Goal: Task Accomplishment & Management: Manage account settings

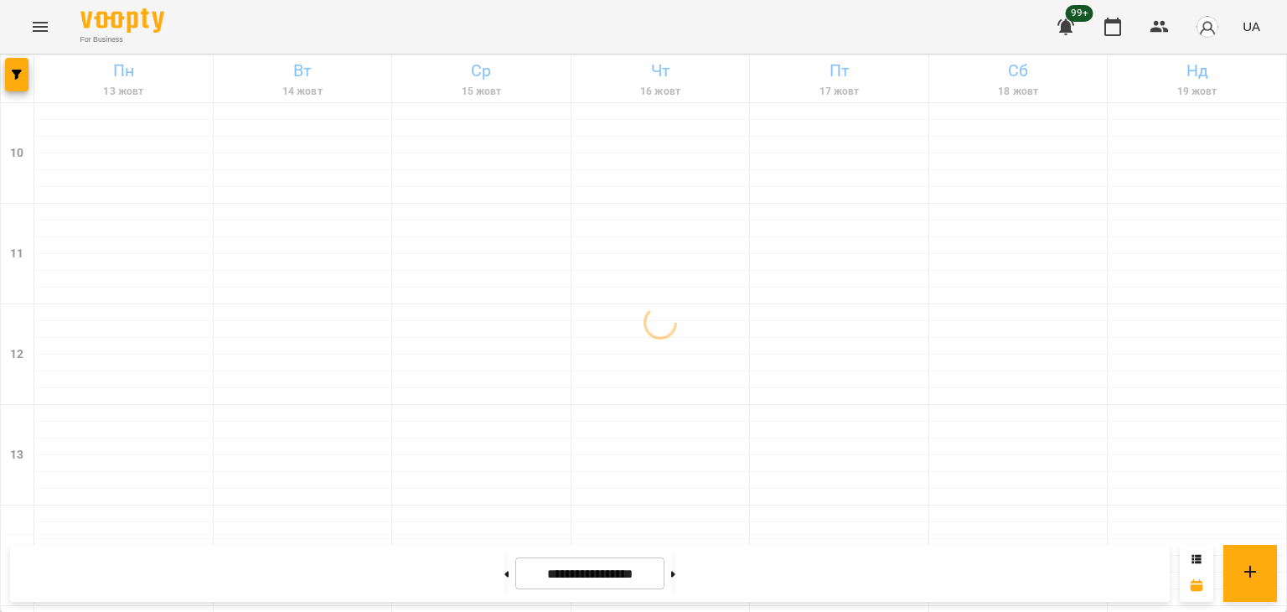
scroll to position [874, 0]
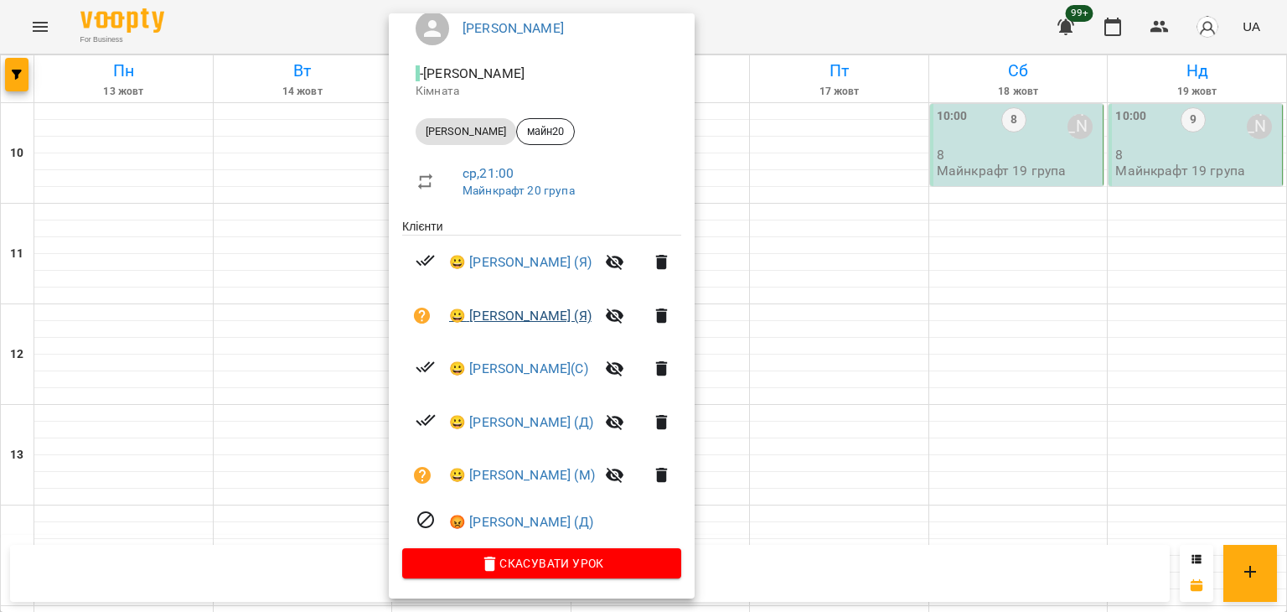
scroll to position [158, 0]
click at [786, 490] on div at bounding box center [643, 306] width 1287 height 612
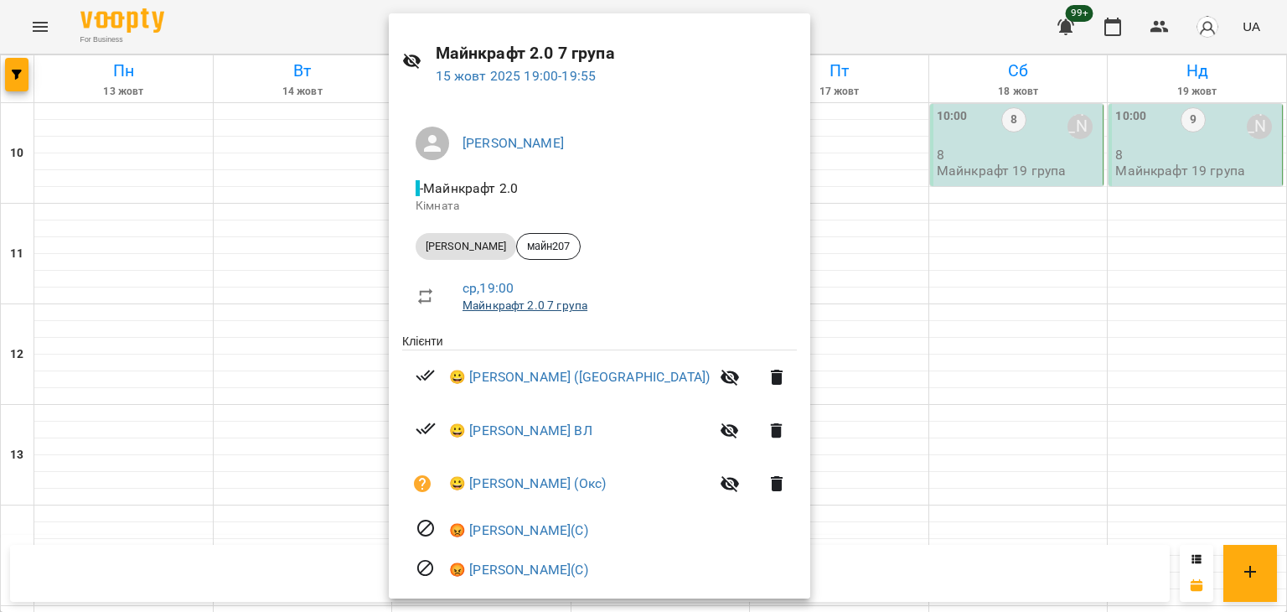
scroll to position [131, 0]
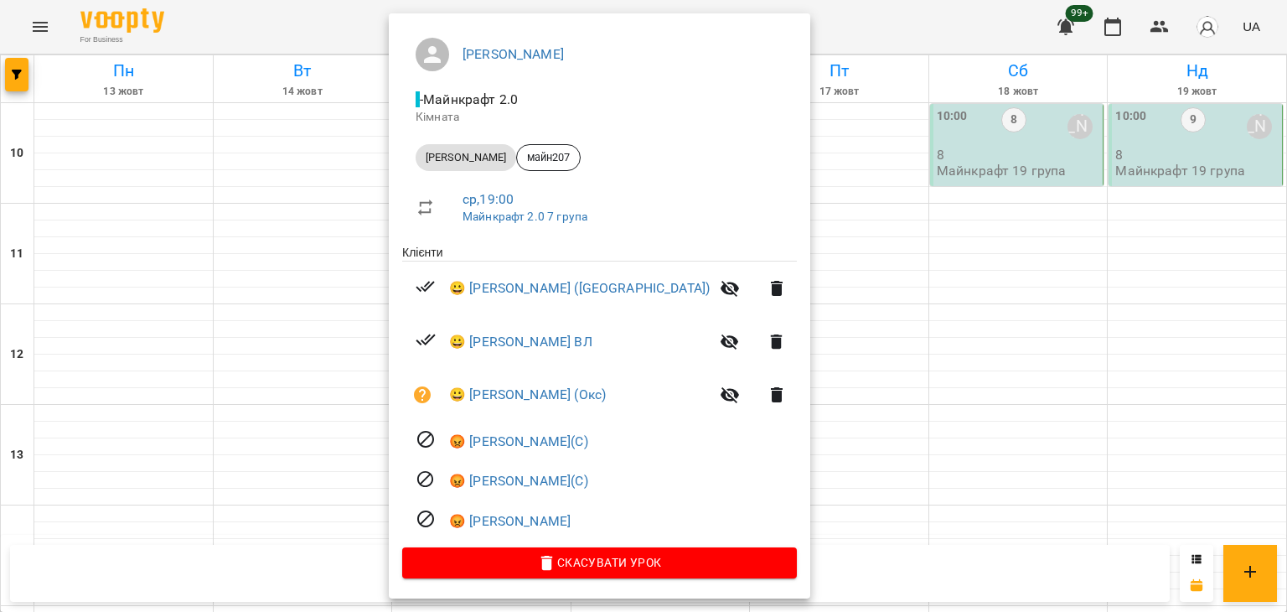
click at [342, 249] on div at bounding box center [643, 306] width 1287 height 612
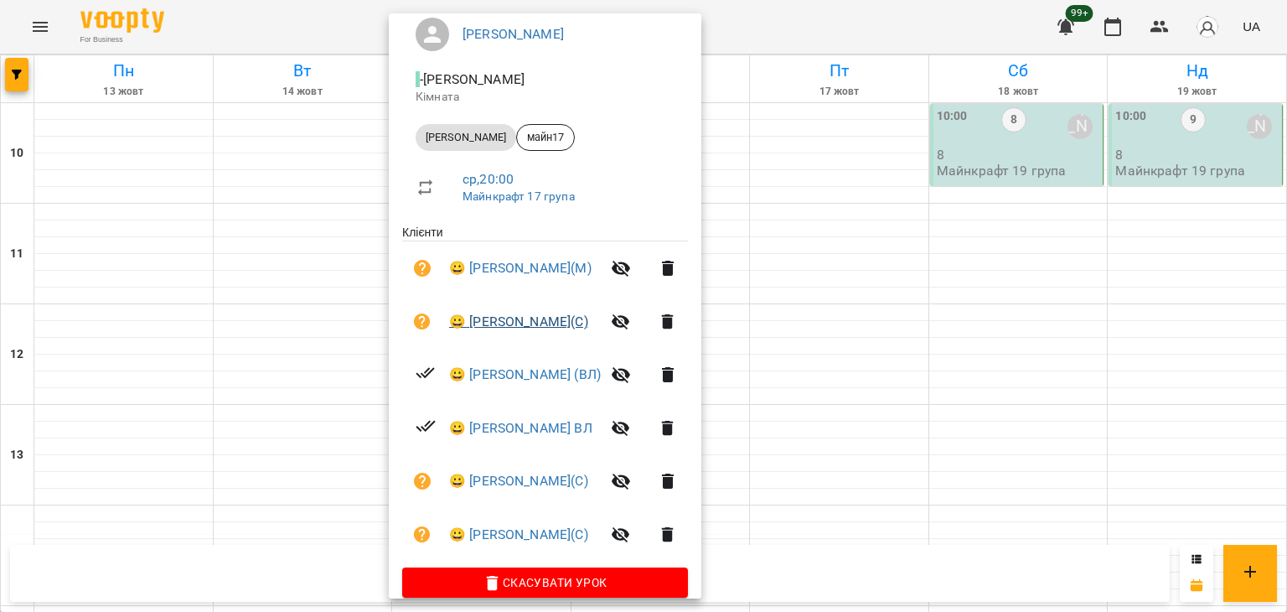
scroll to position [171, 0]
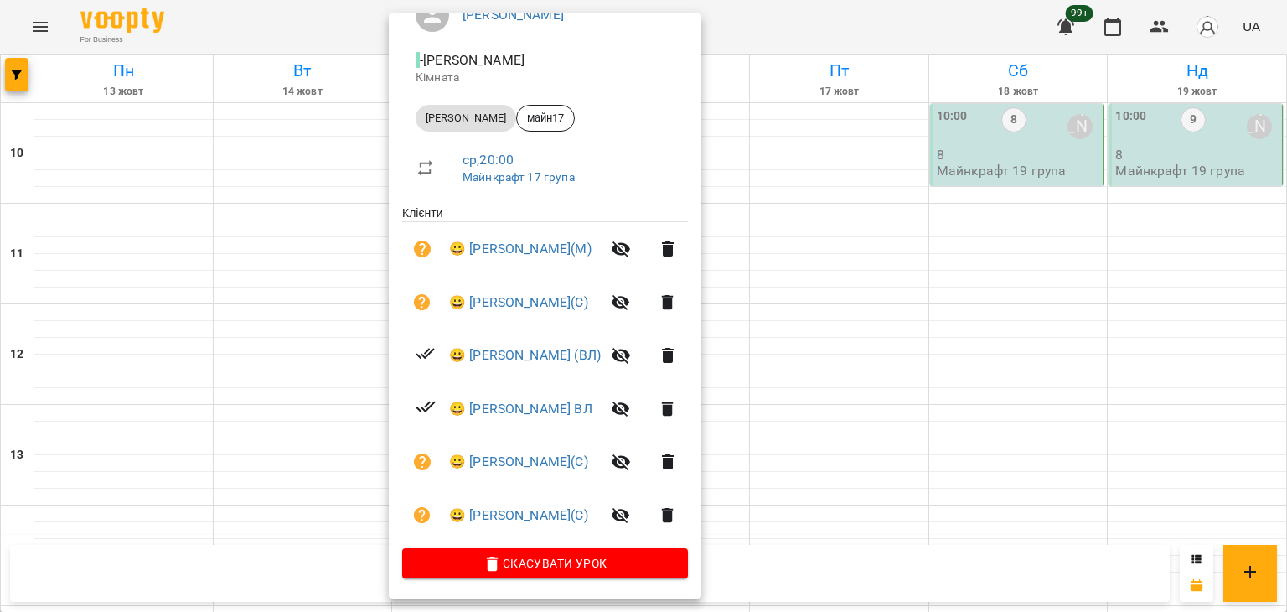
click at [373, 291] on div at bounding box center [643, 306] width 1287 height 612
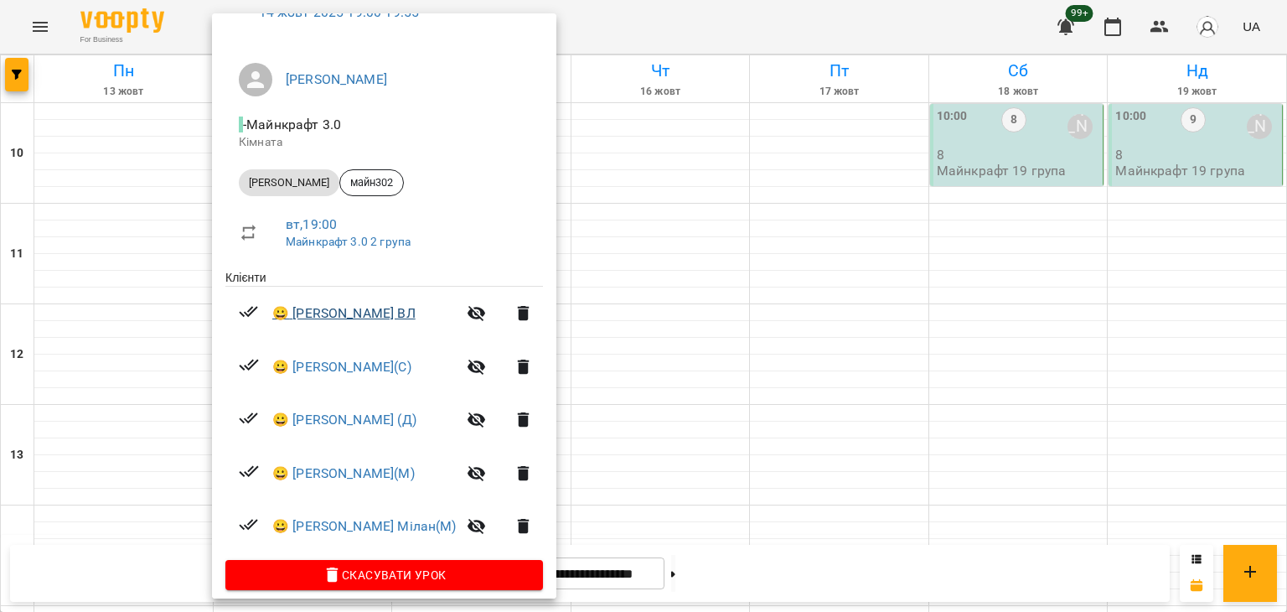
scroll to position [117, 0]
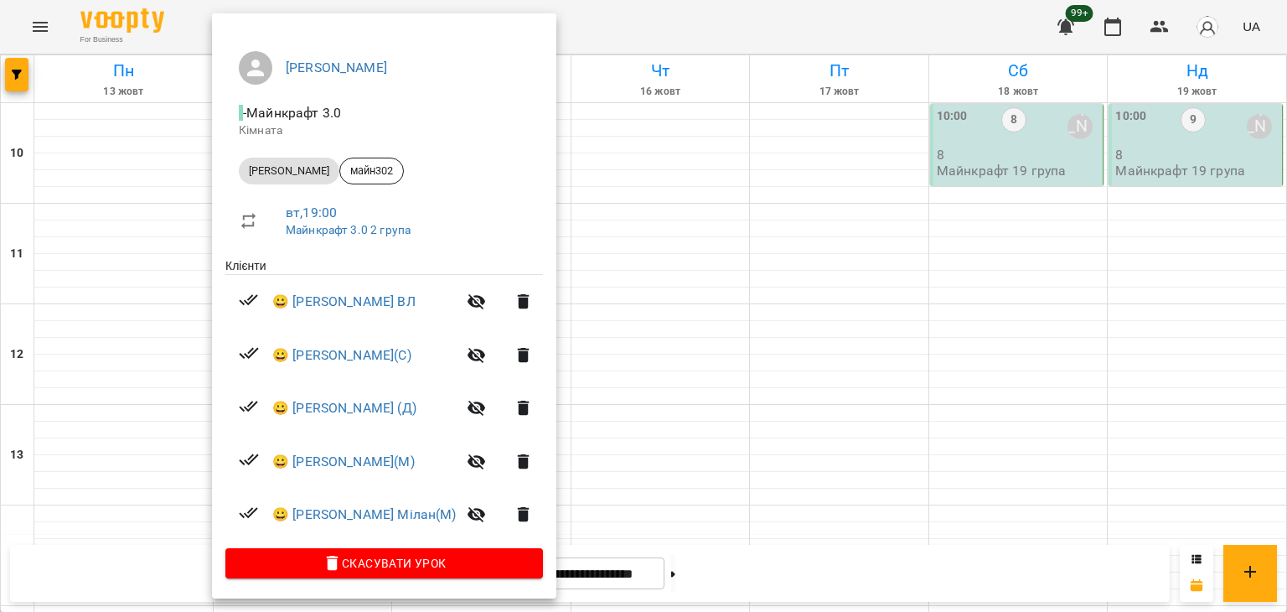
click at [204, 422] on div at bounding box center [643, 306] width 1287 height 612
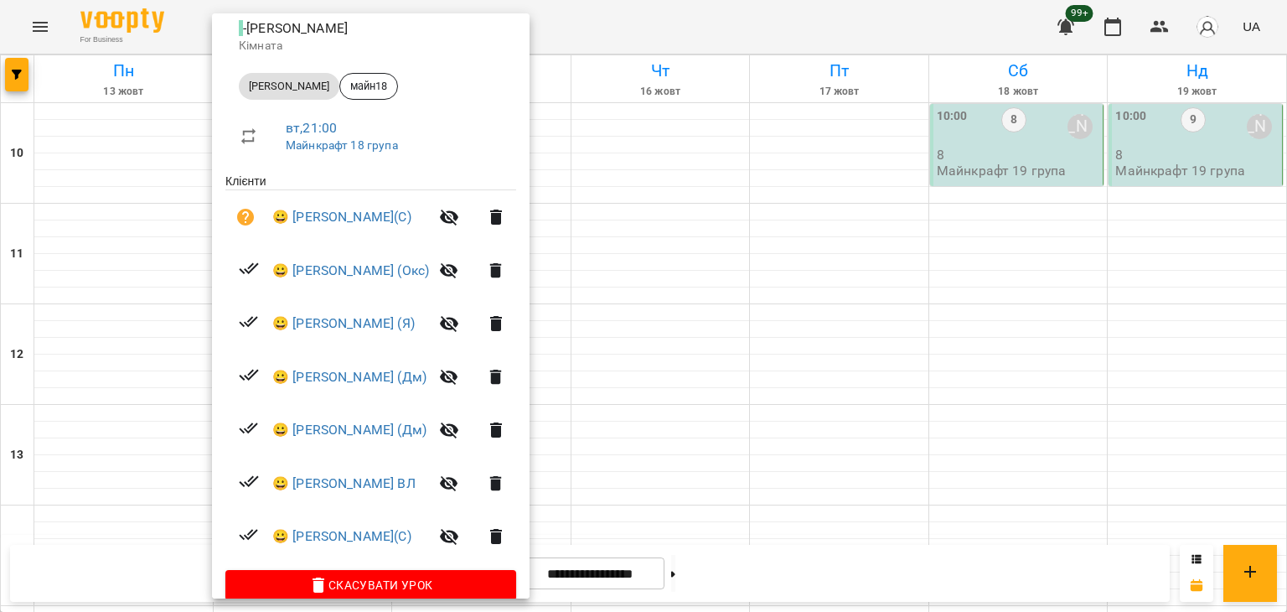
scroll to position [225, 0]
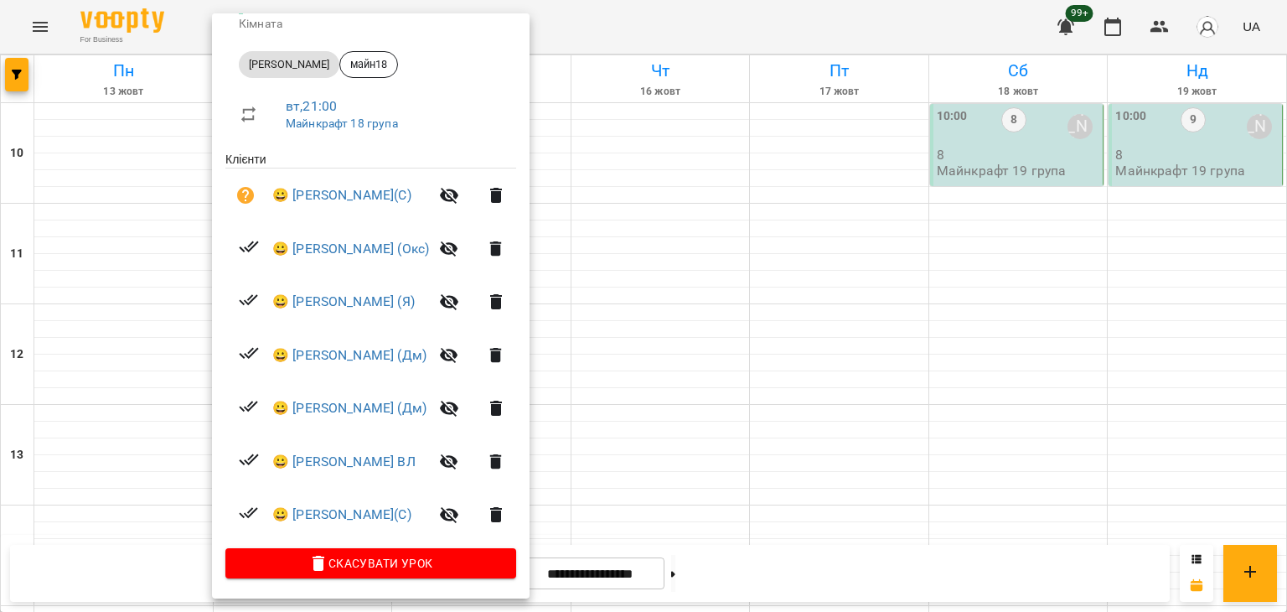
click at [126, 448] on div at bounding box center [643, 306] width 1287 height 612
